Goal: Information Seeking & Learning: Check status

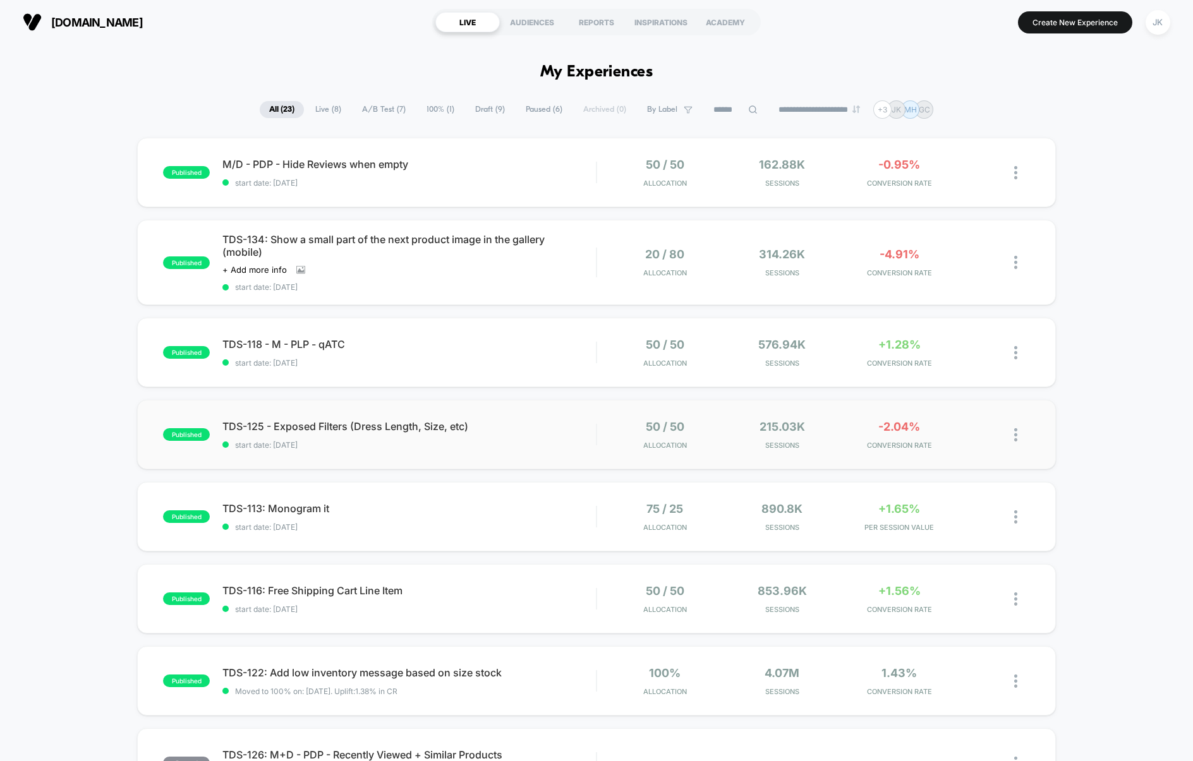
click at [365, 408] on div "published TDS-125 - Exposed Filters (Dress Length, Size, etc) start date: [DATE…" at bounding box center [596, 434] width 919 height 69
